Goal: Find contact information: Find contact information

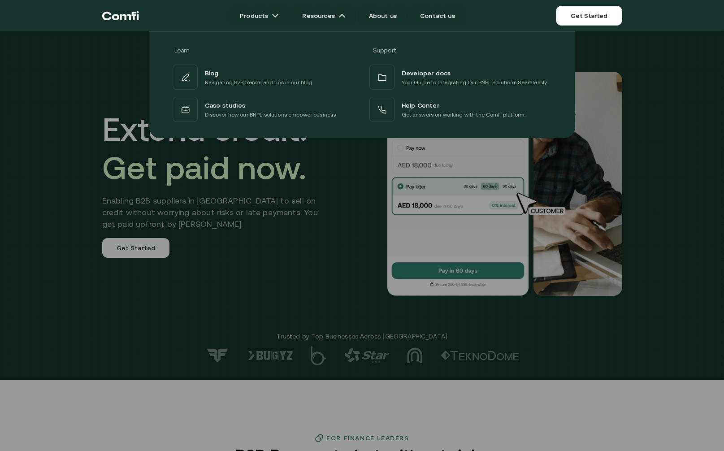
click at [71, 187] on div at bounding box center [362, 256] width 724 height 451
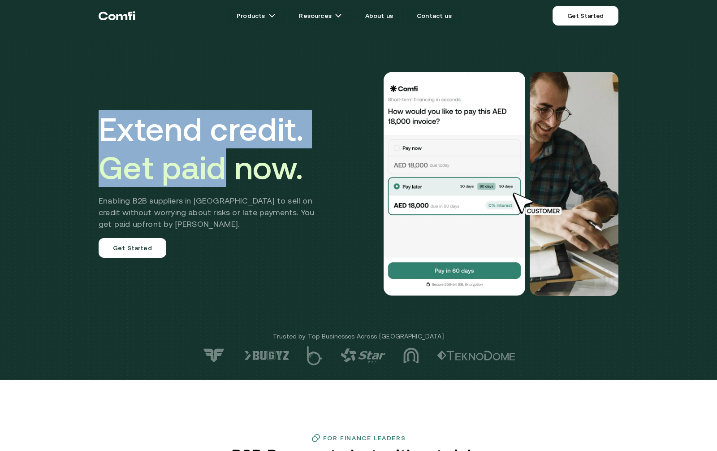
drag, startPoint x: 254, startPoint y: 202, endPoint x: 243, endPoint y: 264, distance: 63.3
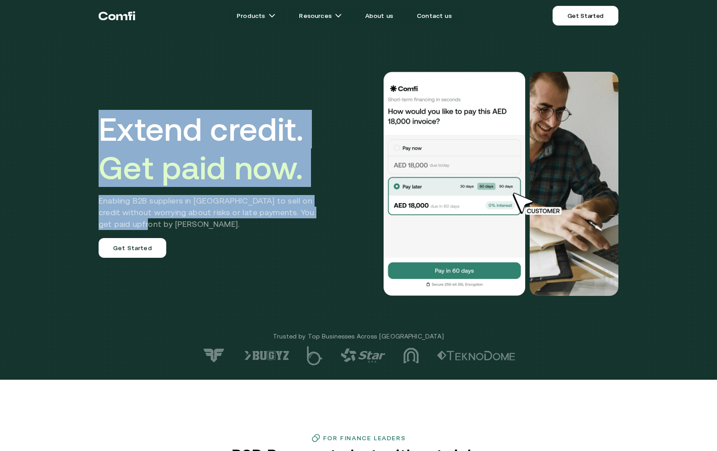
click at [319, 247] on div "Extend credit. Get paid now. Enabling B2B suppliers in MENA to sell on credit w…" at bounding box center [358, 189] width 717 height 379
click at [217, 252] on div "Extend credit. Get paid now. Enabling B2B suppliers in MENA to sell on credit w…" at bounding box center [213, 184] width 229 height 148
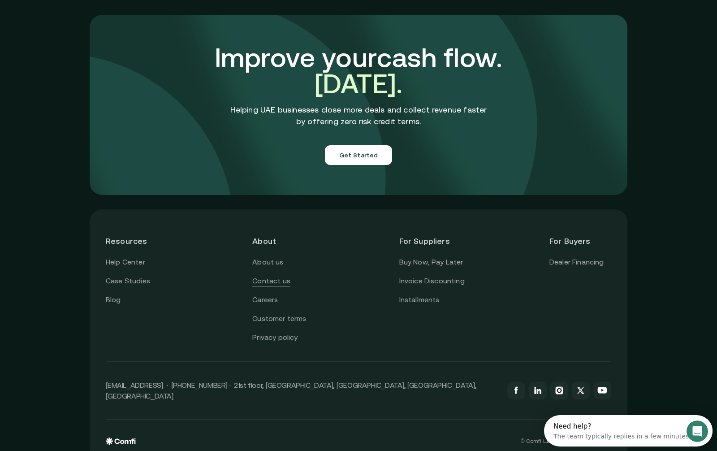
click at [277, 275] on link "Contact us" at bounding box center [271, 281] width 38 height 12
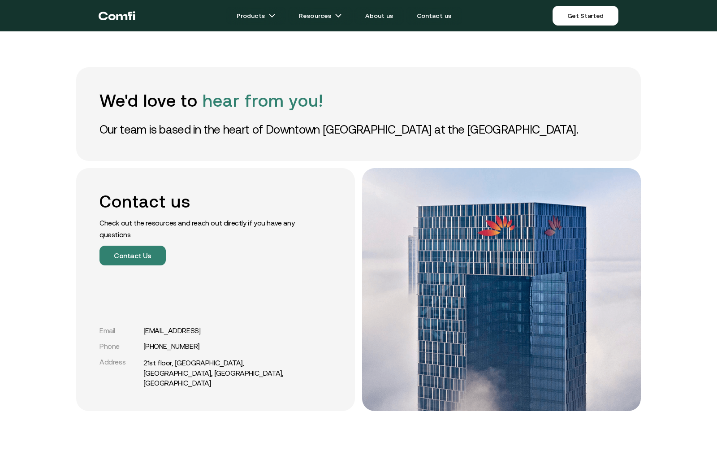
click at [30, 140] on div "We'd love to hear from you! Our team is based in the heart of Downtown Dubai at…" at bounding box center [358, 448] width 717 height 896
click at [118, 10] on icon "Return to the top of the Comfi home page" at bounding box center [117, 15] width 37 height 27
